Goal: Find specific page/section: Find specific page/section

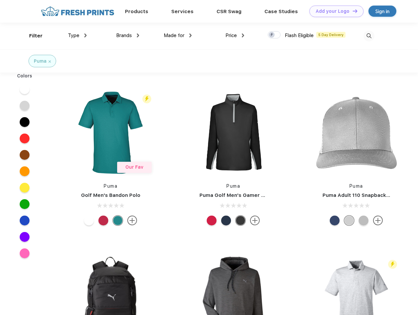
click at [334, 11] on link "Add your Logo Design Tool" at bounding box center [336, 11] width 54 height 11
click at [0, 0] on div "Design Tool" at bounding box center [0, 0] width 0 height 0
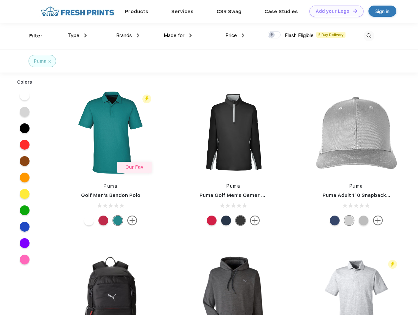
click at [352, 11] on link "Add your Logo Design Tool" at bounding box center [336, 11] width 54 height 11
click at [31, 36] on div "Filter" at bounding box center [35, 36] width 13 height 8
click at [77, 35] on span "Type" at bounding box center [73, 35] width 11 height 6
click at [128, 35] on span "Brands" at bounding box center [124, 35] width 16 height 6
click at [178, 35] on span "Made for" at bounding box center [174, 35] width 21 height 6
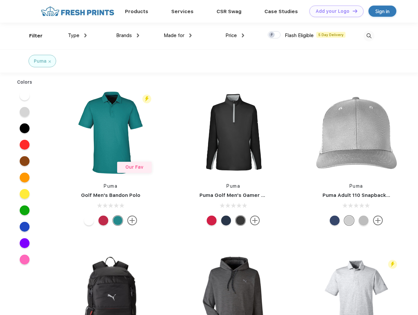
click at [235, 35] on span "Price" at bounding box center [230, 35] width 11 height 6
click at [274, 35] on div at bounding box center [274, 34] width 13 height 7
click at [272, 35] on input "checkbox" at bounding box center [270, 33] width 4 height 4
click at [369, 36] on img at bounding box center [368, 35] width 11 height 11
